Goal: Task Accomplishment & Management: Manage account settings

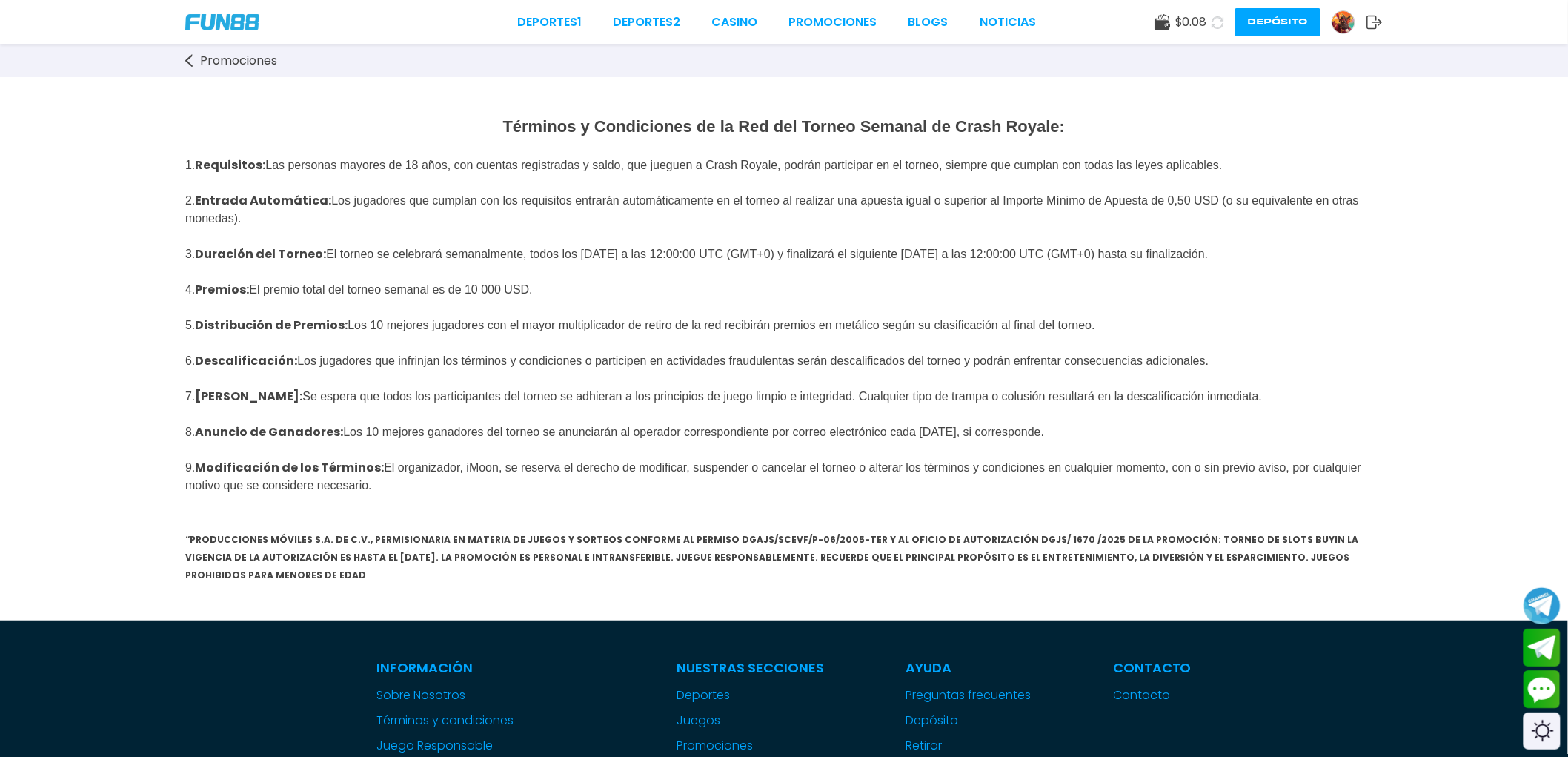
click at [1299, 28] on button "Depósito" at bounding box center [1278, 22] width 85 height 28
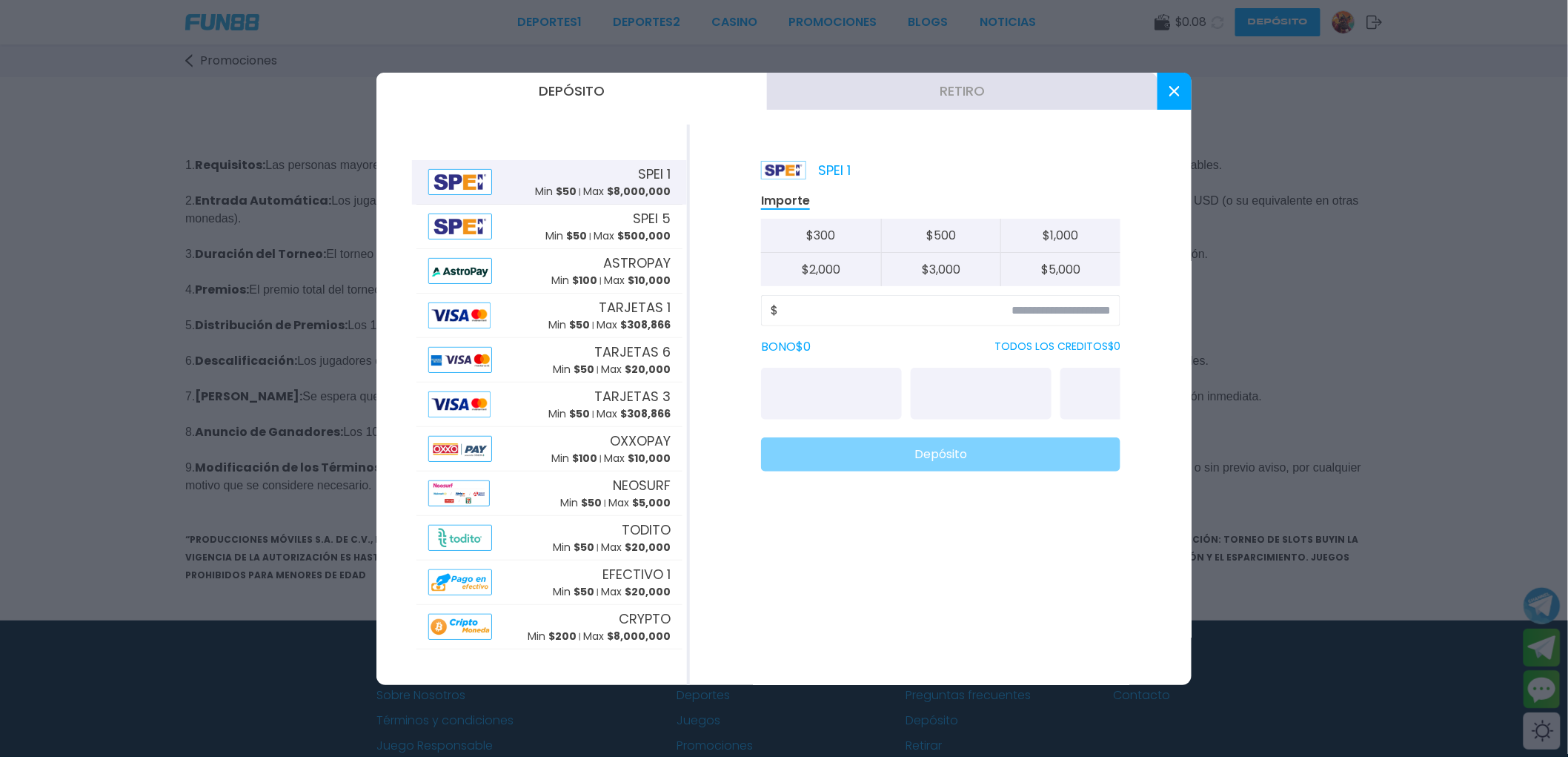
click at [1182, 85] on button at bounding box center [1174, 91] width 34 height 37
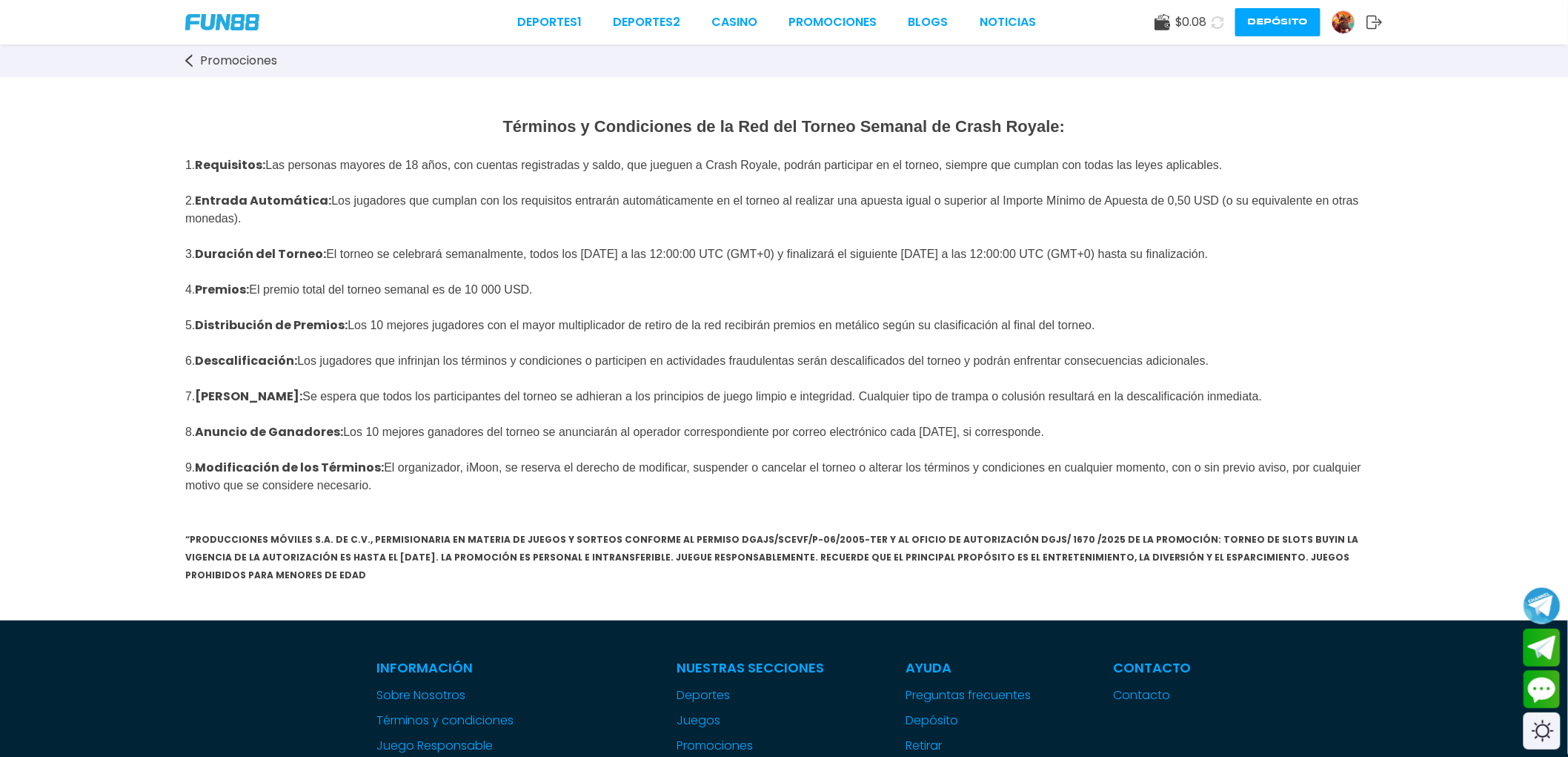
click at [1351, 10] on link at bounding box center [1349, 22] width 35 height 23
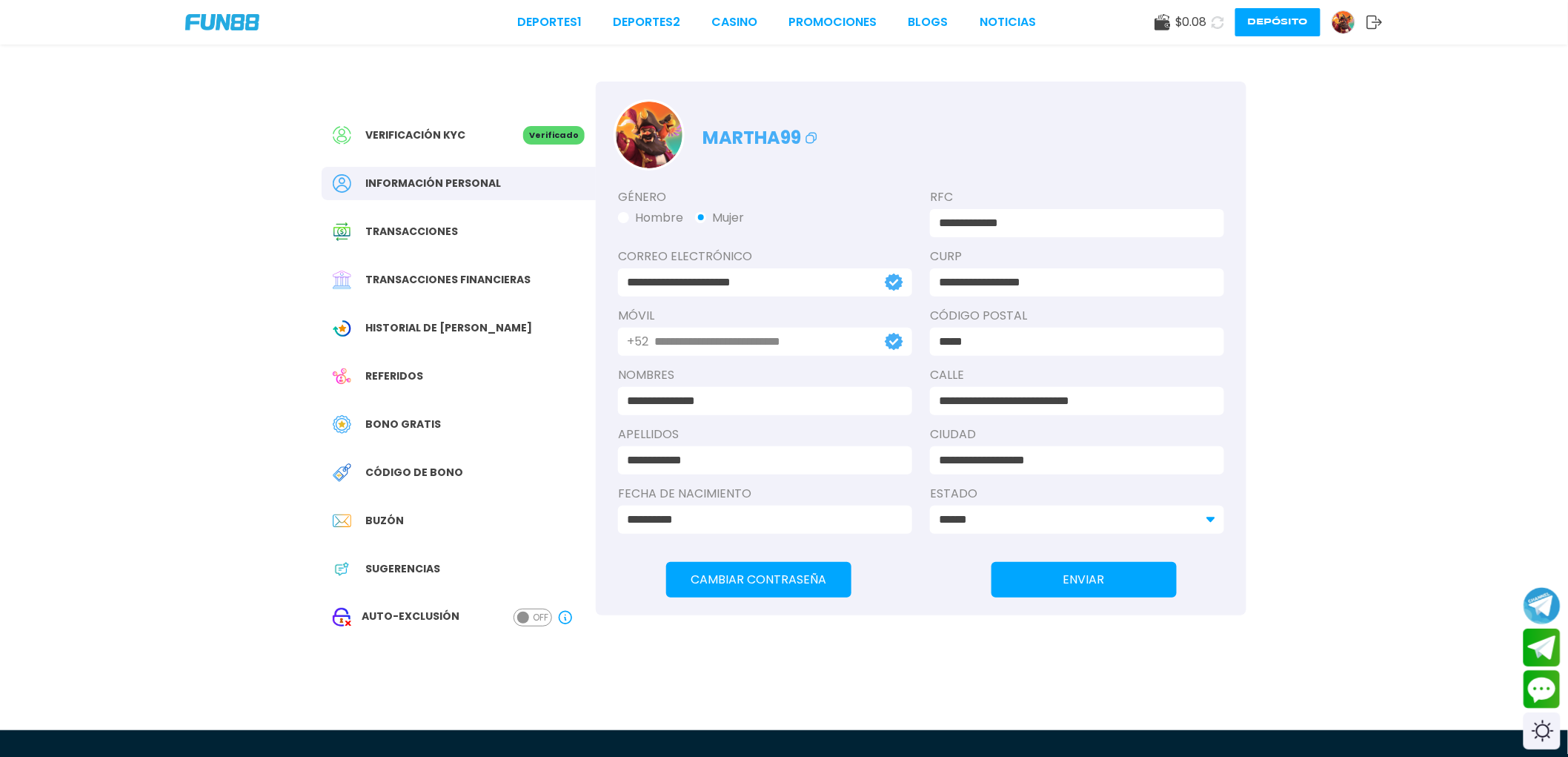
click at [197, 419] on div "**********" at bounding box center [784, 343] width 1568 height 686
